Goal: Find specific page/section: Find specific page/section

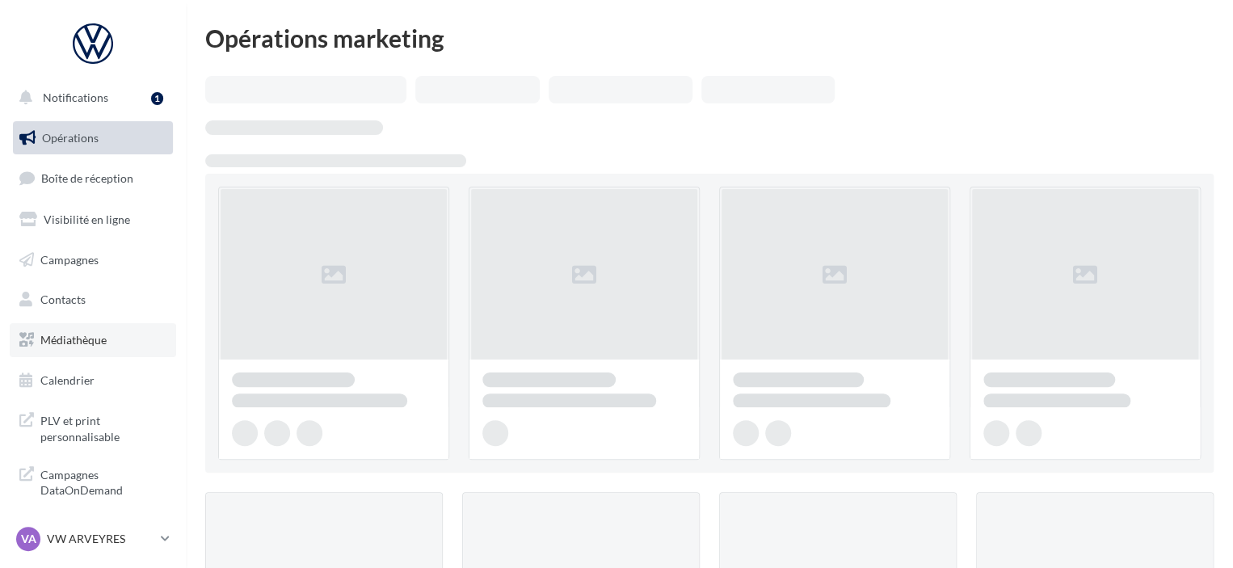
click at [101, 339] on span "Médiathèque" at bounding box center [73, 340] width 66 height 14
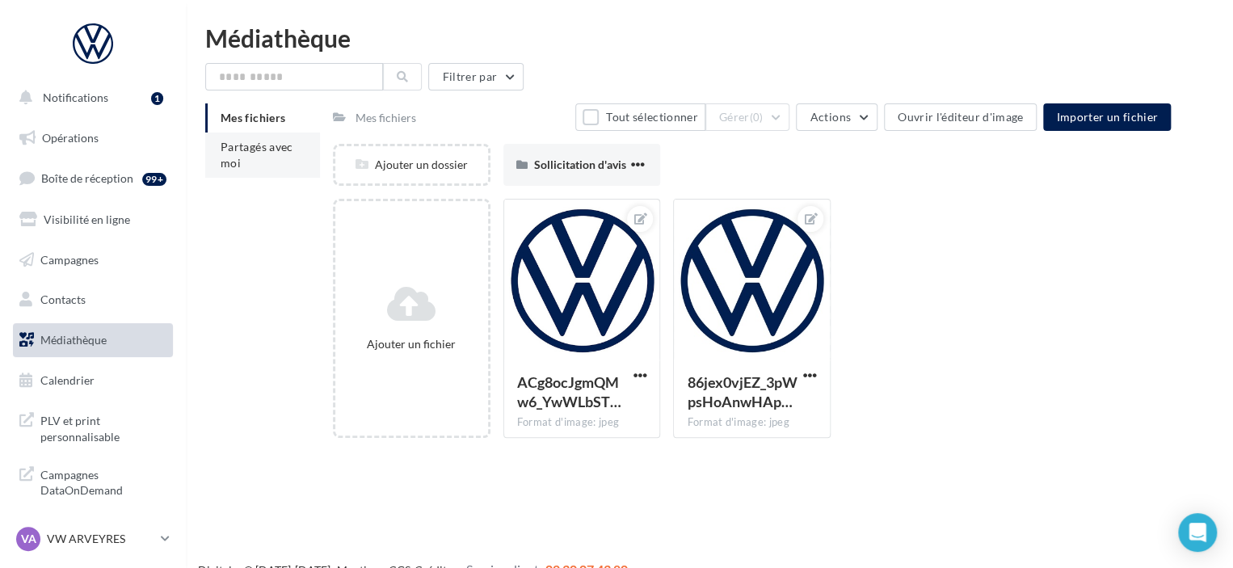
click at [284, 138] on li "Partagés avec moi" at bounding box center [262, 155] width 115 height 45
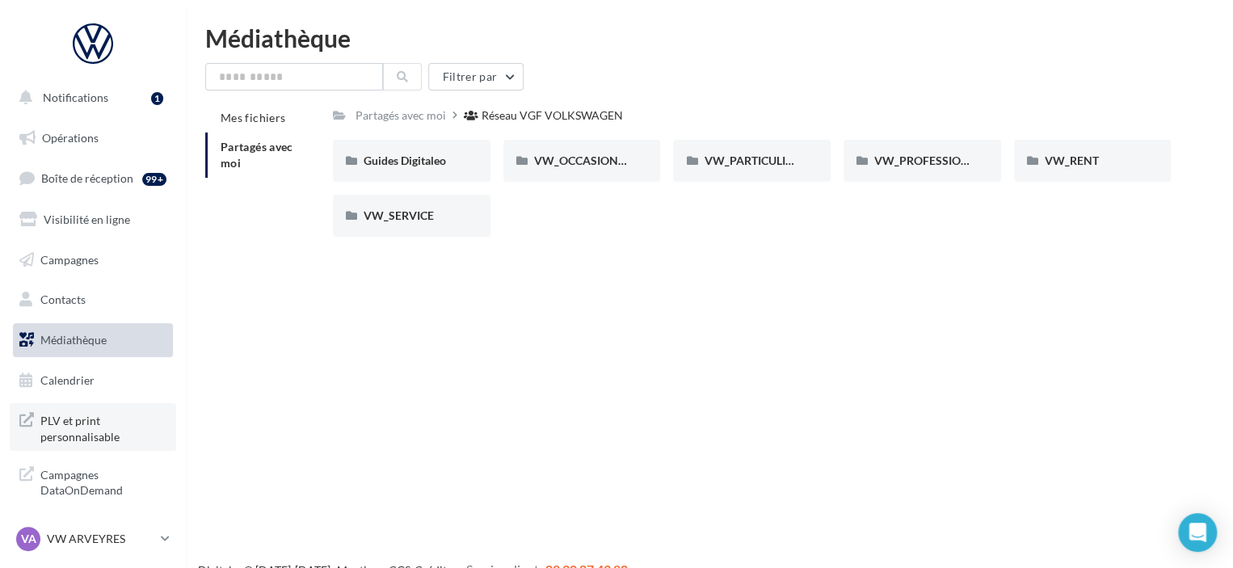
click at [84, 432] on span "PLV et print personnalisable" at bounding box center [103, 427] width 126 height 35
click at [133, 536] on p "VW ARVEYRES" at bounding box center [100, 539] width 107 height 16
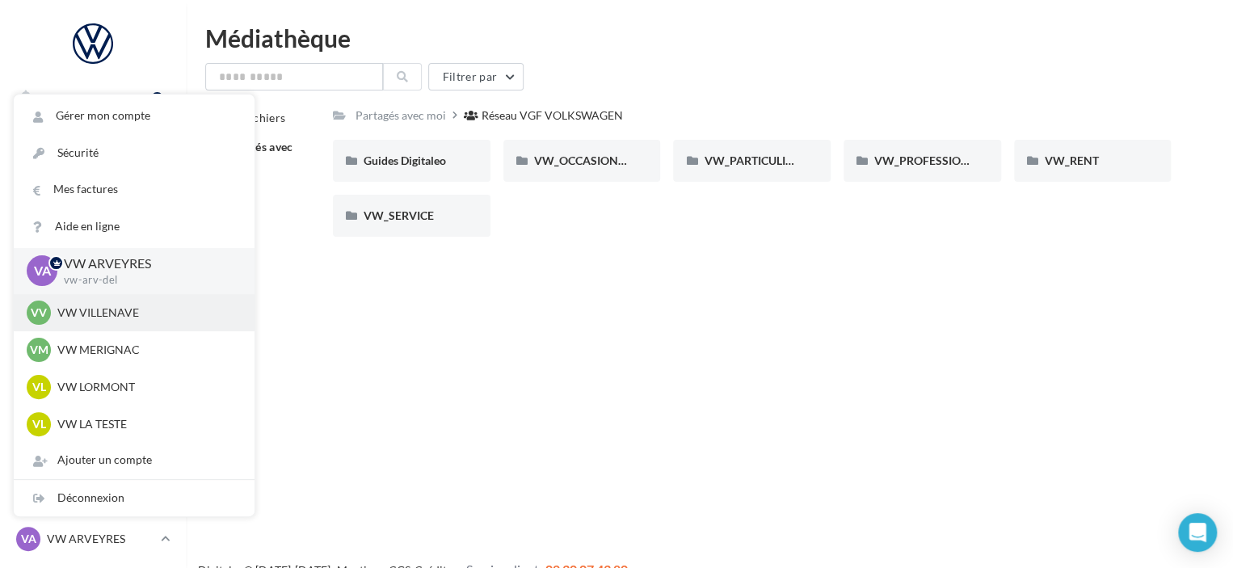
click at [137, 317] on p "VW VILLENAVE" at bounding box center [146, 313] width 178 height 16
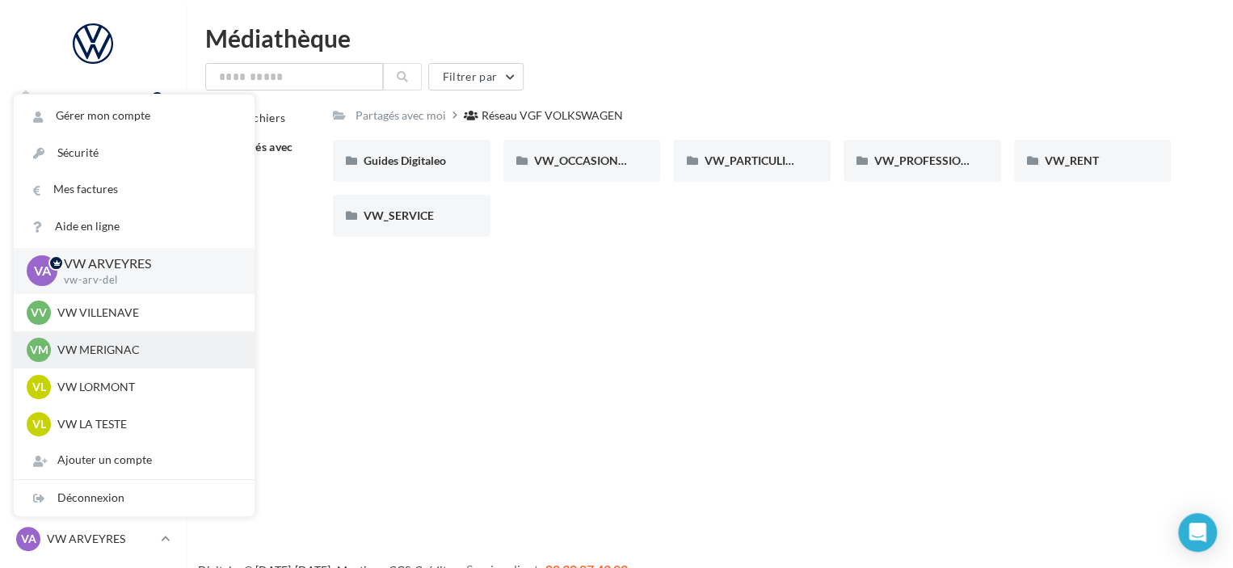
click at [137, 357] on p "VW MERIGNAC" at bounding box center [146, 350] width 178 height 16
